Goal: Transaction & Acquisition: Purchase product/service

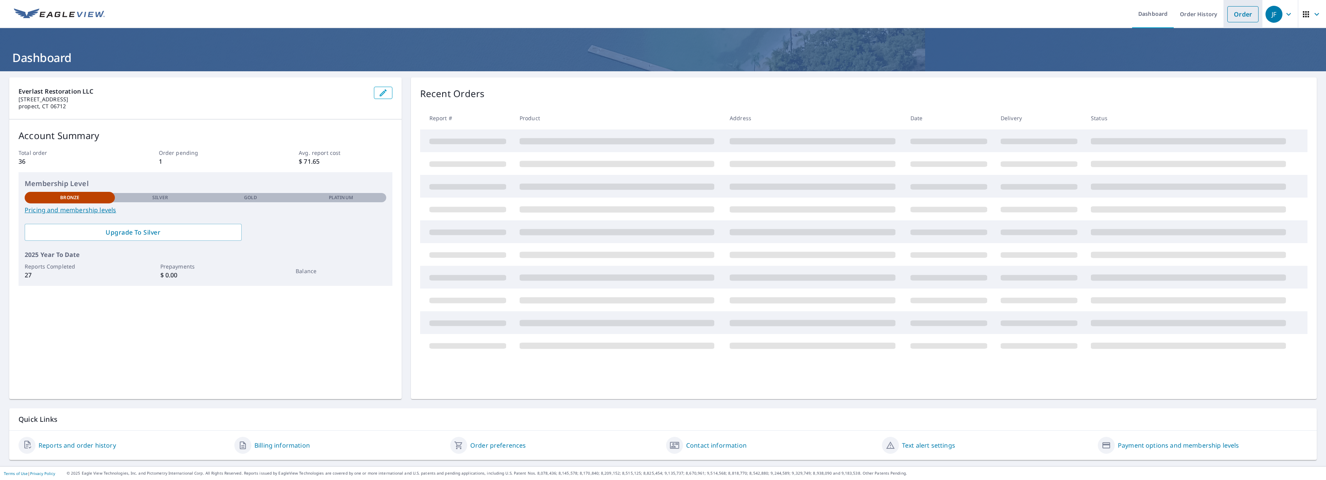
click at [1251, 8] on link "Order" at bounding box center [1242, 14] width 31 height 16
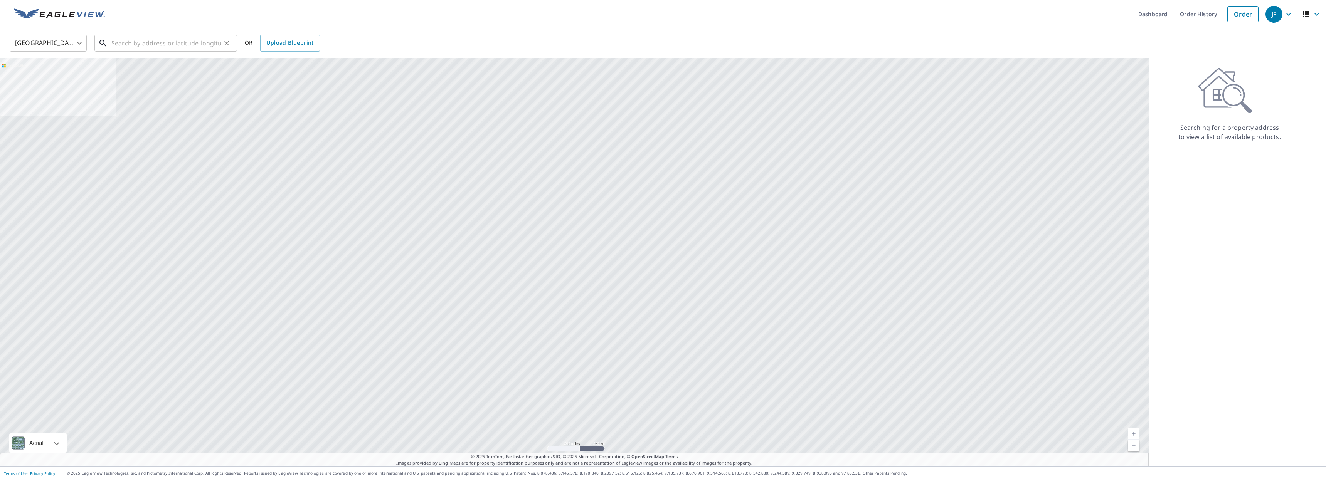
click at [126, 42] on input "text" at bounding box center [166, 43] width 110 height 22
click at [153, 73] on p "[GEOGRAPHIC_DATA], [GEOGRAPHIC_DATA] 06790" at bounding box center [170, 77] width 121 height 15
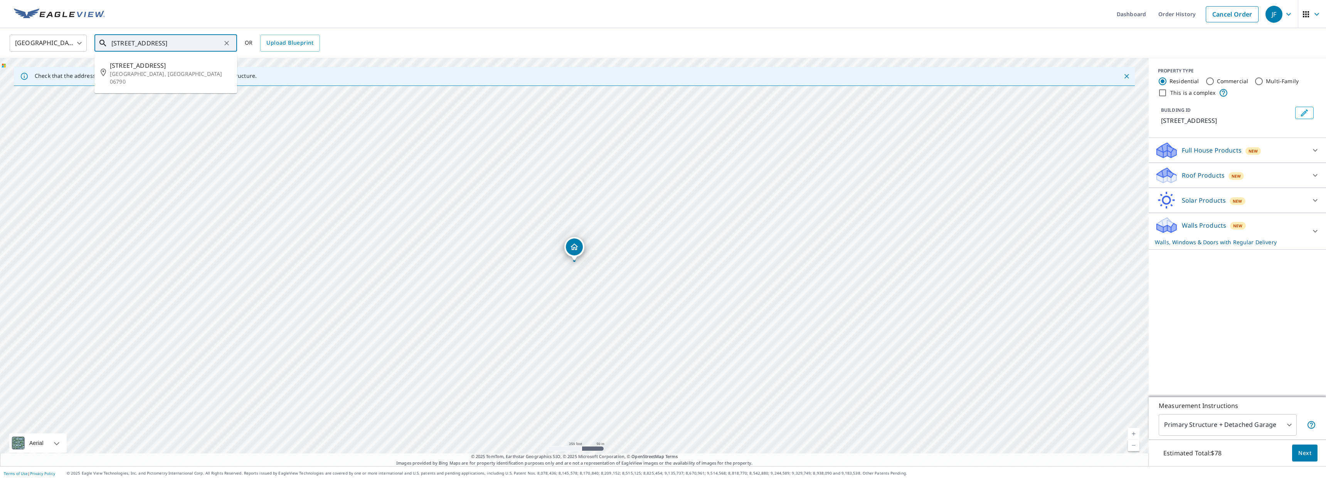
click at [124, 44] on input "[STREET_ADDRESS]" at bounding box center [166, 43] width 110 height 22
click at [148, 74] on p "[GEOGRAPHIC_DATA], [GEOGRAPHIC_DATA] 06790" at bounding box center [170, 77] width 121 height 15
type input "[STREET_ADDRESS]"
click at [1310, 455] on span "Next" at bounding box center [1304, 454] width 13 height 10
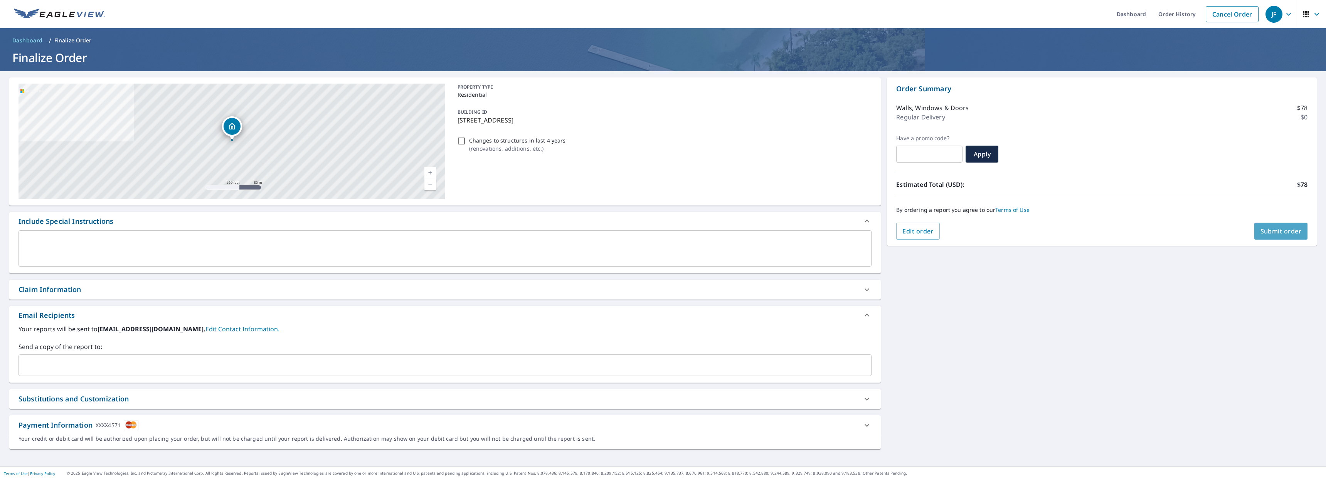
click at [1291, 230] on span "Submit order" at bounding box center [1280, 231] width 41 height 8
checkbox input "true"
